Goal: Information Seeking & Learning: Find specific fact

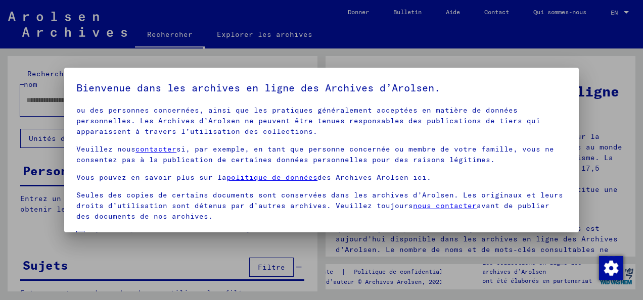
scroll to position [80, 0]
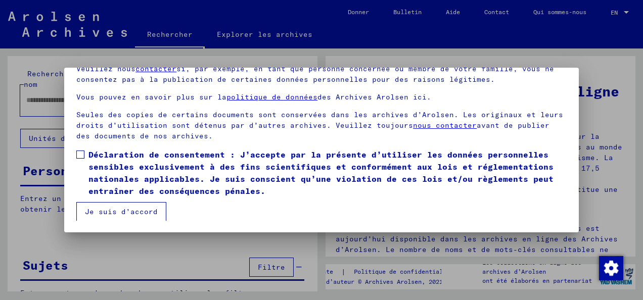
click at [86, 155] on label "Déclaration de consentement : J’accepte par la présente d’utiliser les données …" at bounding box center [321, 173] width 491 height 49
click at [126, 210] on button "Je suis d’accord" at bounding box center [121, 211] width 90 height 19
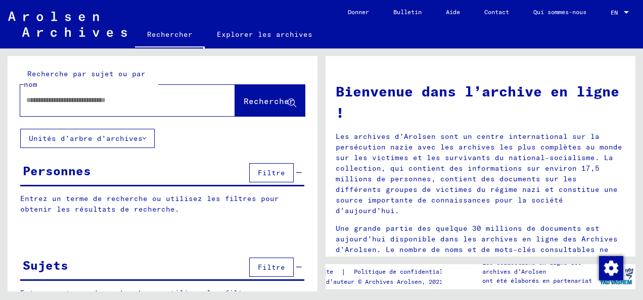
click at [80, 103] on input "text" at bounding box center [115, 100] width 179 height 11
click at [177, 172] on div "Personnes Filtre" at bounding box center [162, 174] width 284 height 26
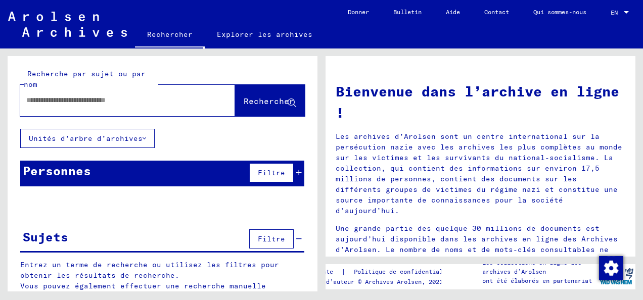
click at [101, 102] on input "text" at bounding box center [115, 100] width 179 height 11
type input "**********"
click at [288, 100] on icon at bounding box center [292, 103] width 9 height 9
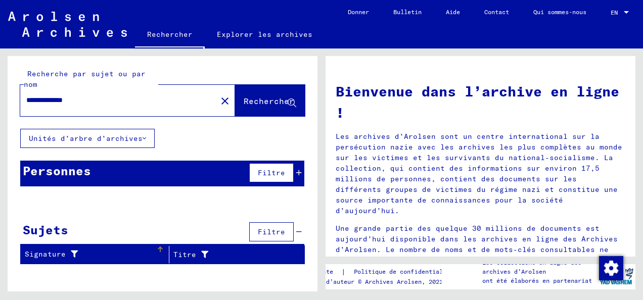
click at [70, 251] on icon at bounding box center [72, 254] width 12 height 7
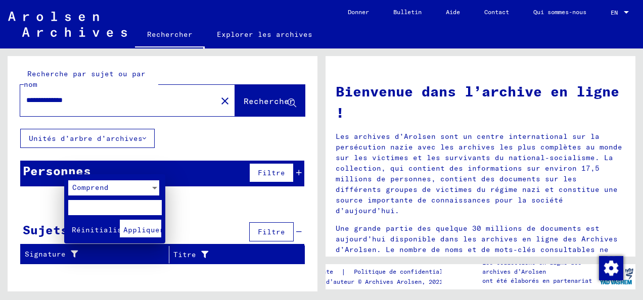
click at [206, 214] on div at bounding box center [321, 150] width 643 height 300
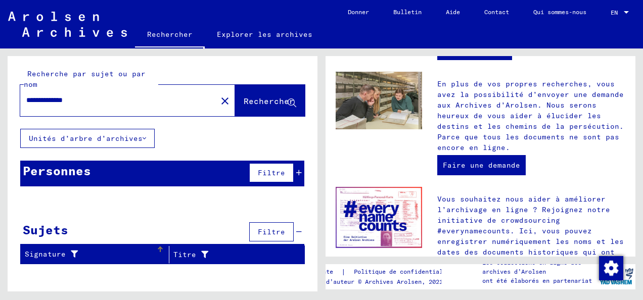
scroll to position [548, 0]
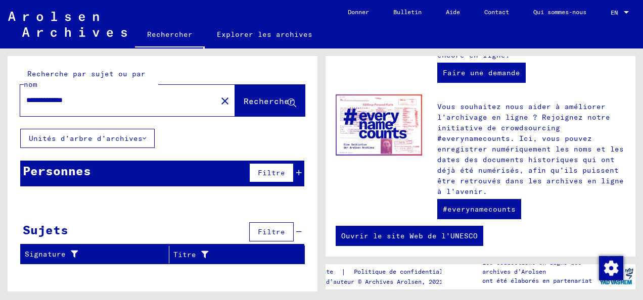
click at [122, 136] on font "Unités d’arbre d’archives" at bounding box center [86, 138] width 114 height 9
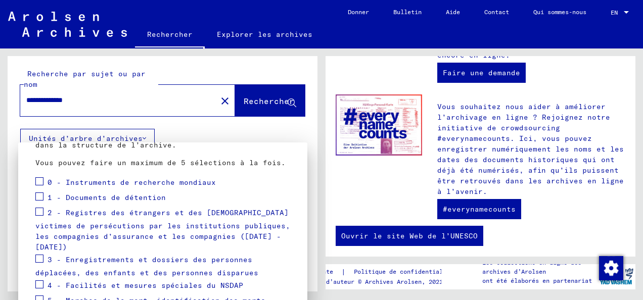
scroll to position [115, 0]
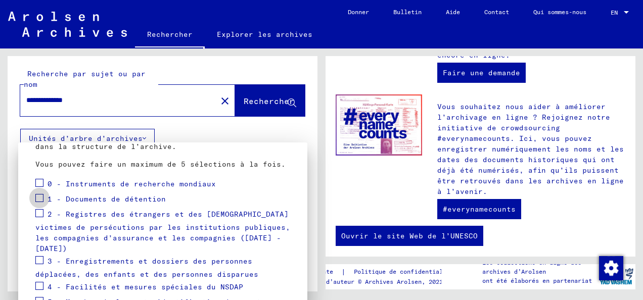
click at [42, 198] on span at bounding box center [39, 198] width 8 height 8
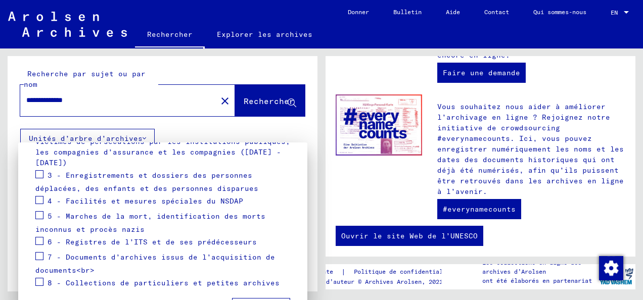
scroll to position [217, 0]
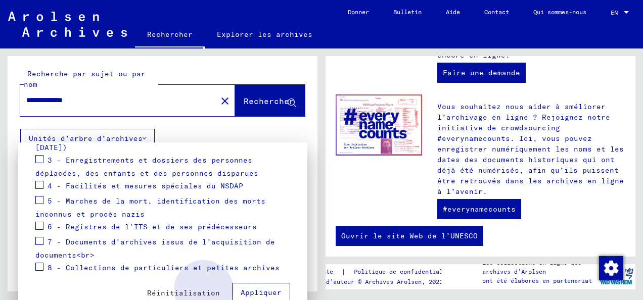
click at [245, 288] on span "Appliquer" at bounding box center [261, 292] width 41 height 9
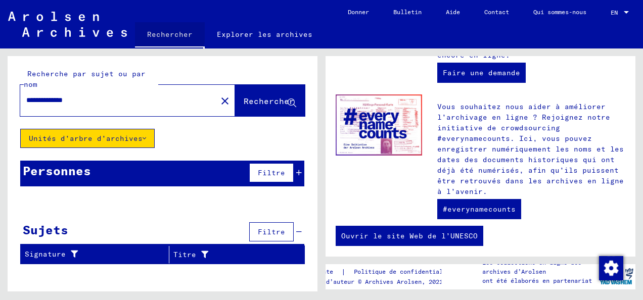
click at [153, 30] on link "Rechercher" at bounding box center [170, 35] width 70 height 26
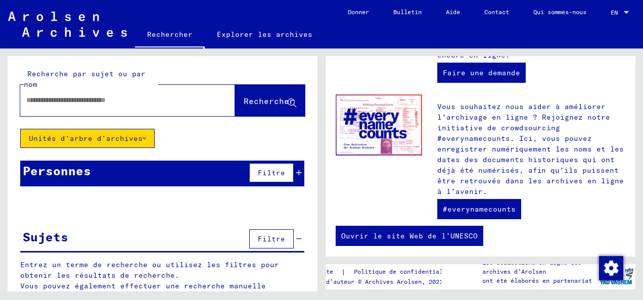
click at [110, 171] on div "Personnes Filtre" at bounding box center [162, 174] width 284 height 26
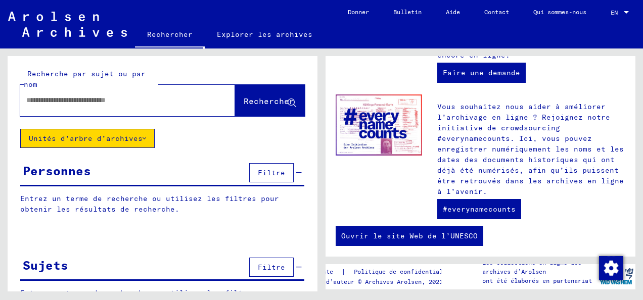
click at [98, 201] on p "Entrez un terme de recherche ou utilisez les filtres pour obtenir les résultats…" at bounding box center [162, 204] width 284 height 21
click at [176, 216] on div "Entrez un terme de recherche ou utilisez les filtres pour obtenir les résultats…" at bounding box center [163, 212] width 310 height 36
click at [167, 209] on p "Entrez un terme de recherche ou utilisez les filtres pour obtenir les résultats…" at bounding box center [162, 204] width 284 height 21
click at [266, 173] on span "Filtre" at bounding box center [271, 172] width 27 height 9
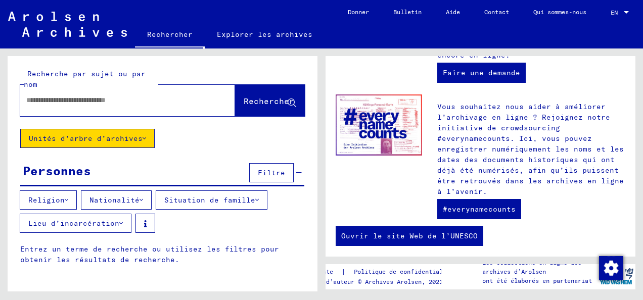
click at [113, 253] on p "Entrez un terme de recherche ou utilisez les filtres pour obtenir les résultats…" at bounding box center [162, 254] width 284 height 21
click at [89, 101] on input "text" at bounding box center [115, 100] width 179 height 11
type input "**********"
click at [58, 196] on font "Religion" at bounding box center [46, 200] width 36 height 9
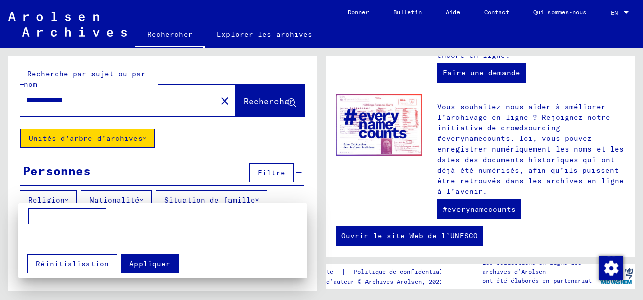
click at [65, 213] on input at bounding box center [67, 216] width 78 height 16
type input "*****"
click at [199, 200] on div at bounding box center [321, 150] width 643 height 300
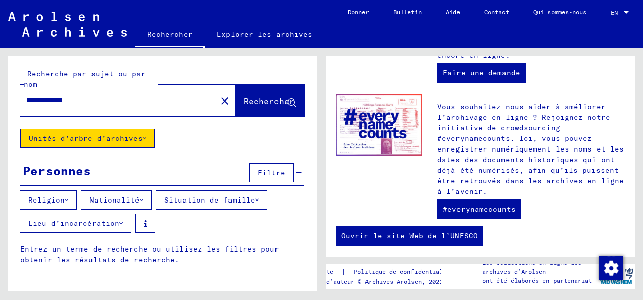
click at [225, 200] on font "Situation de famille" at bounding box center [209, 200] width 91 height 9
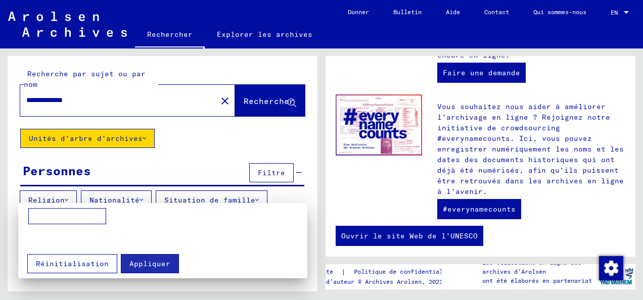
click at [62, 220] on input at bounding box center [67, 216] width 78 height 16
type input "******"
click at [155, 267] on span "Appliquer" at bounding box center [150, 264] width 41 height 9
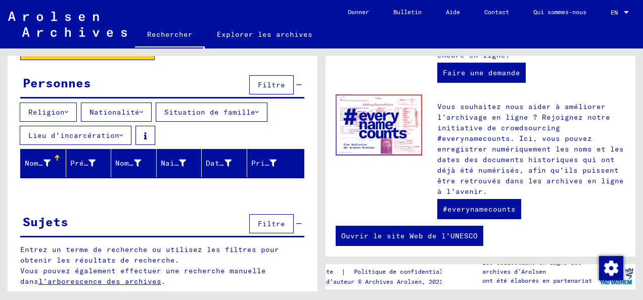
scroll to position [88, 0]
click at [35, 162] on font "Nom de famille" at bounding box center [57, 163] width 64 height 9
click at [79, 163] on font "Prénom" at bounding box center [83, 163] width 27 height 9
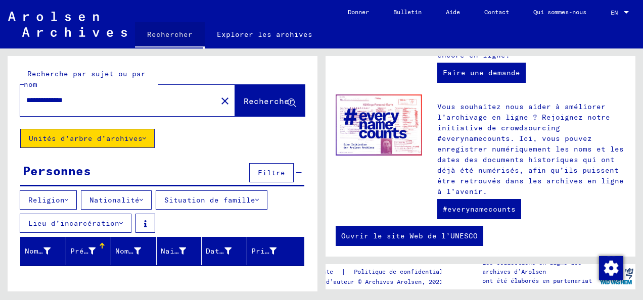
click at [177, 31] on link "Rechercher" at bounding box center [170, 35] width 70 height 26
